Goal: Transaction & Acquisition: Download file/media

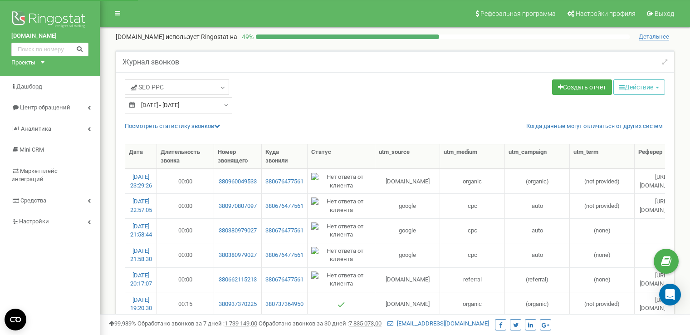
select select "50"
click at [73, 111] on link "Центр обращений" at bounding box center [50, 107] width 100 height 21
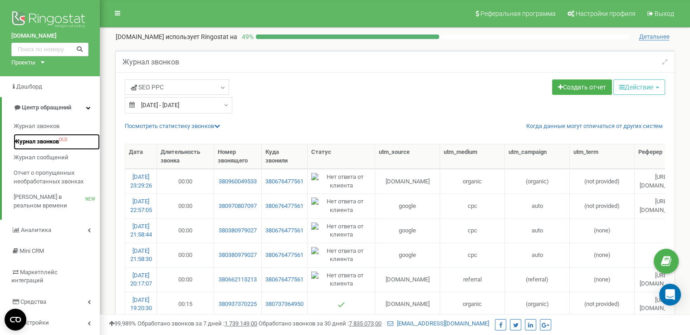
click at [52, 145] on span "Журнал звонков" at bounding box center [36, 142] width 45 height 9
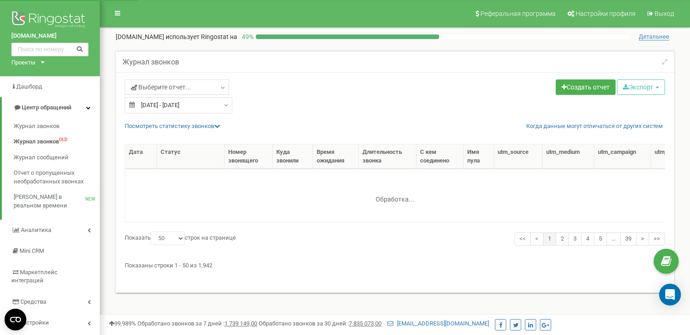
select select "50"
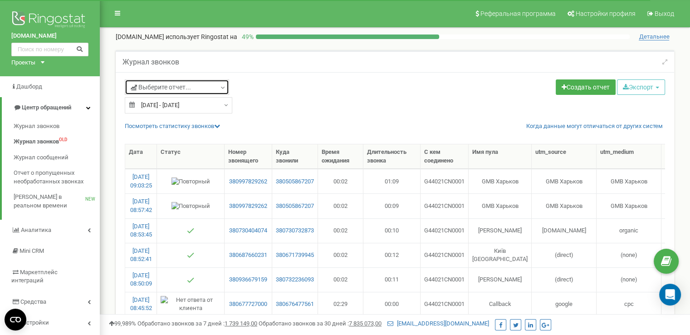
click at [187, 85] on span "Выберите отчет..." at bounding box center [161, 87] width 60 height 9
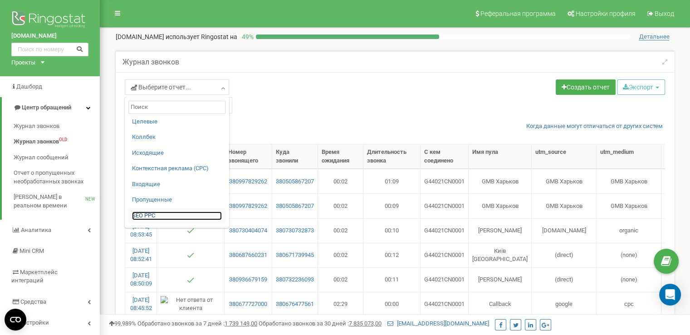
click at [146, 212] on link "SЕО PPС" at bounding box center [177, 216] width 90 height 9
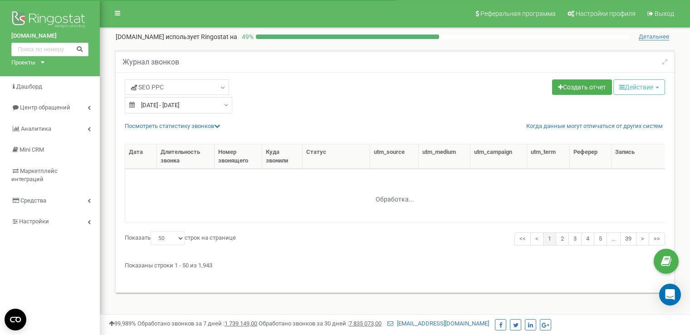
select select "50"
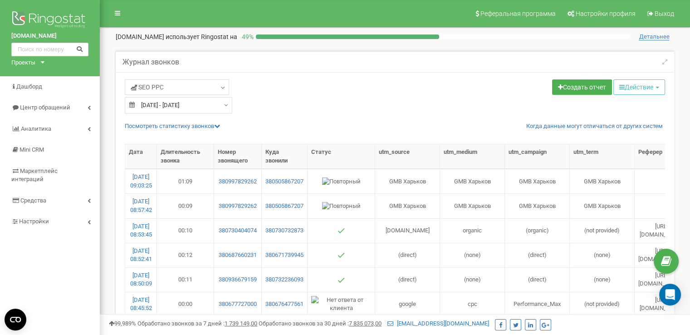
type input "20.08.2025"
type input "19.09.2025"
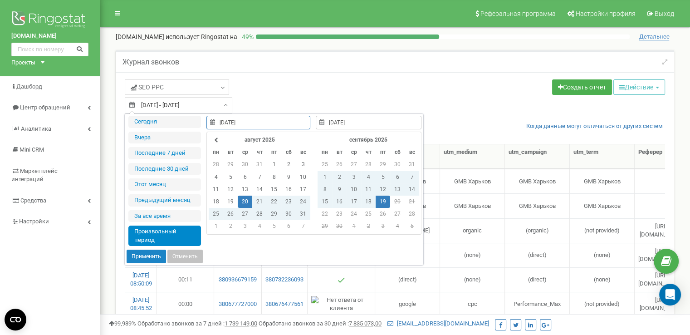
click at [213, 101] on input "[DATE] - [DATE]" at bounding box center [179, 105] width 108 height 16
type input "18.09.2025"
click at [369, 206] on td "18" at bounding box center [368, 202] width 15 height 12
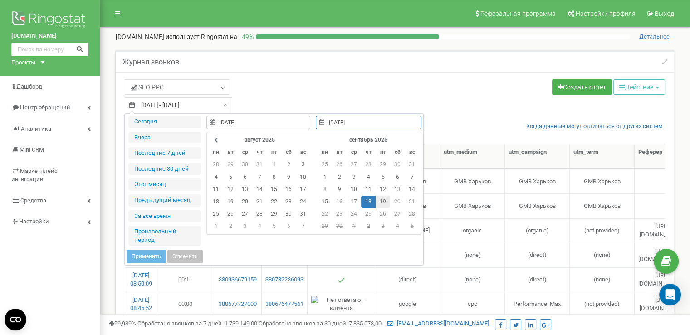
type input "19.09.2025"
click at [379, 206] on td "19" at bounding box center [383, 202] width 15 height 12
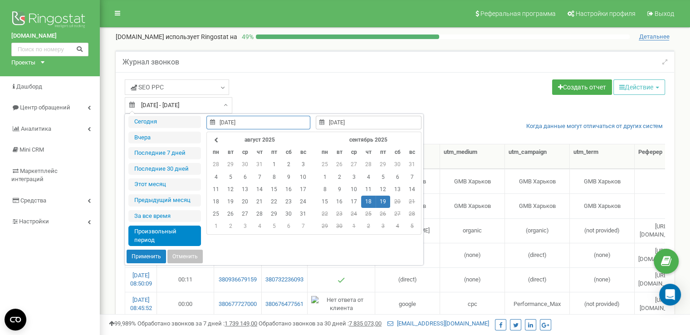
type input "18.09.2025"
click at [145, 255] on button "Применить" at bounding box center [146, 257] width 39 height 14
type input "18.09.2025 - 19.09.2025"
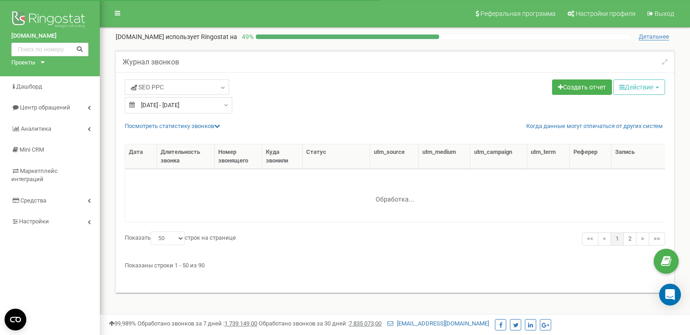
select select "50"
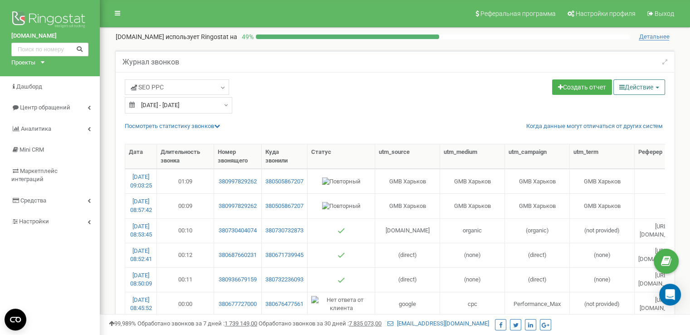
click at [637, 93] on button "Действие" at bounding box center [640, 86] width 52 height 15
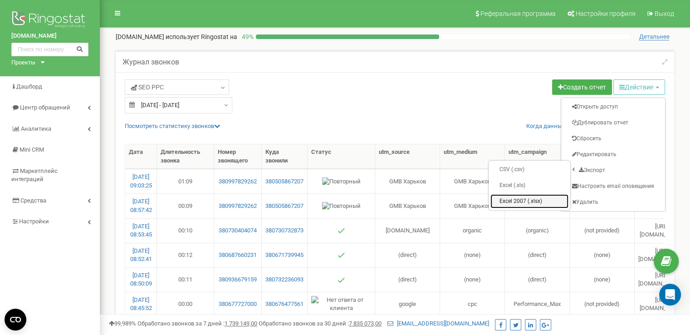
click at [534, 202] on link "Excel 2007 (.xlsx)" at bounding box center [530, 201] width 78 height 14
